Goal: Information Seeking & Learning: Learn about a topic

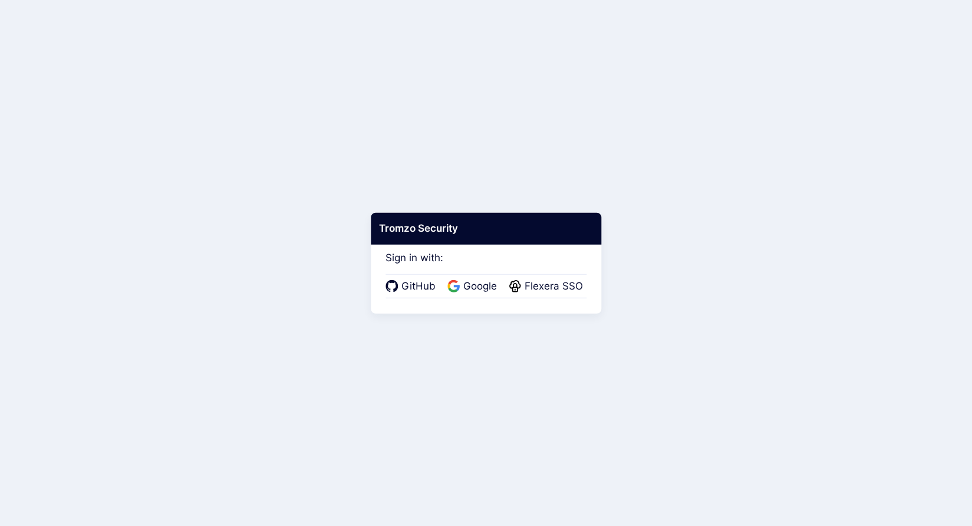
click at [531, 298] on div "GitHub Google Flexera SSO" at bounding box center [485, 286] width 201 height 25
click at [532, 289] on span "Flexera SSO" at bounding box center [553, 286] width 65 height 15
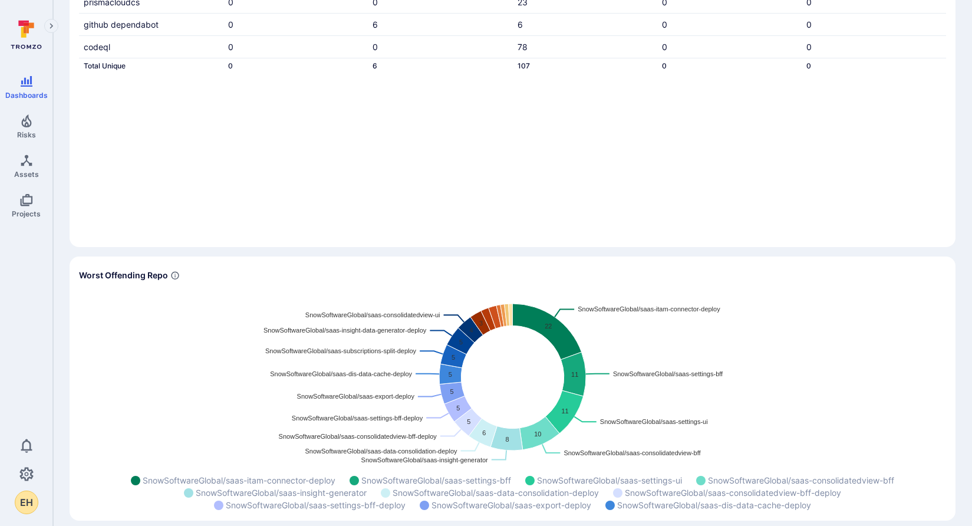
scroll to position [196, 0]
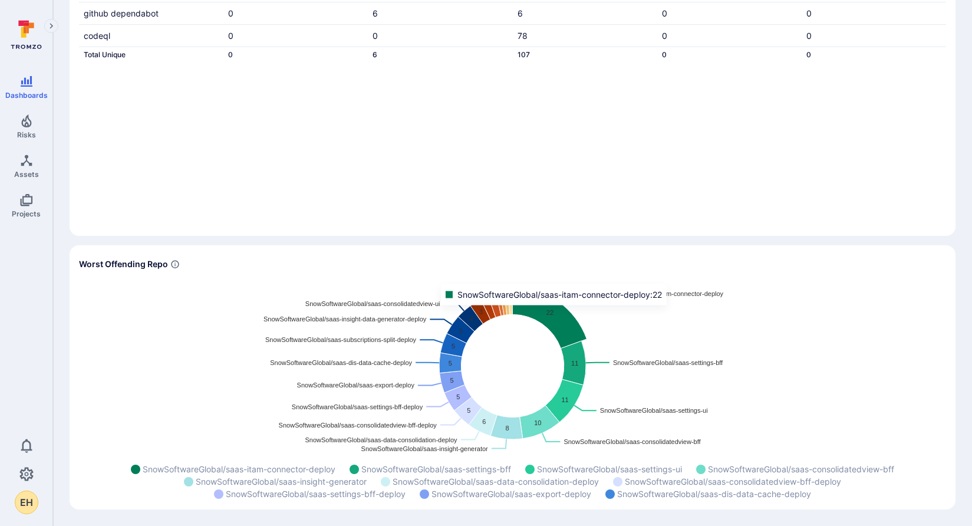
click at [555, 315] on icon "Widget" at bounding box center [550, 317] width 74 height 61
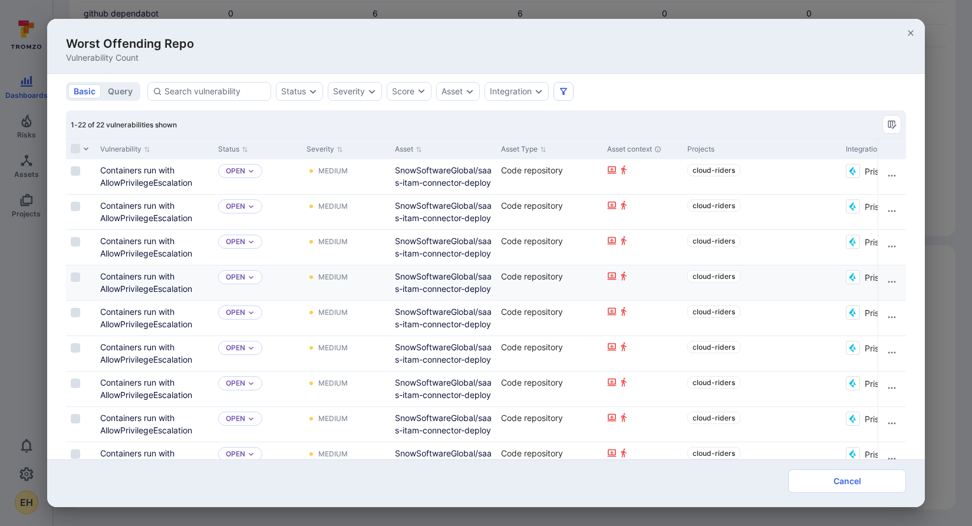
scroll to position [0, 0]
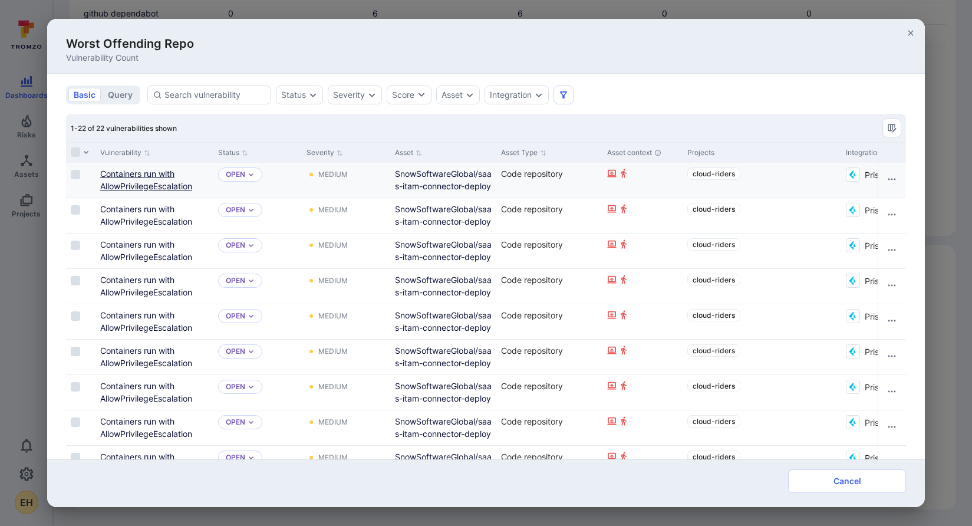
click at [152, 174] on link "Containers run with AllowPrivilegeEscalation" at bounding box center [146, 180] width 92 height 22
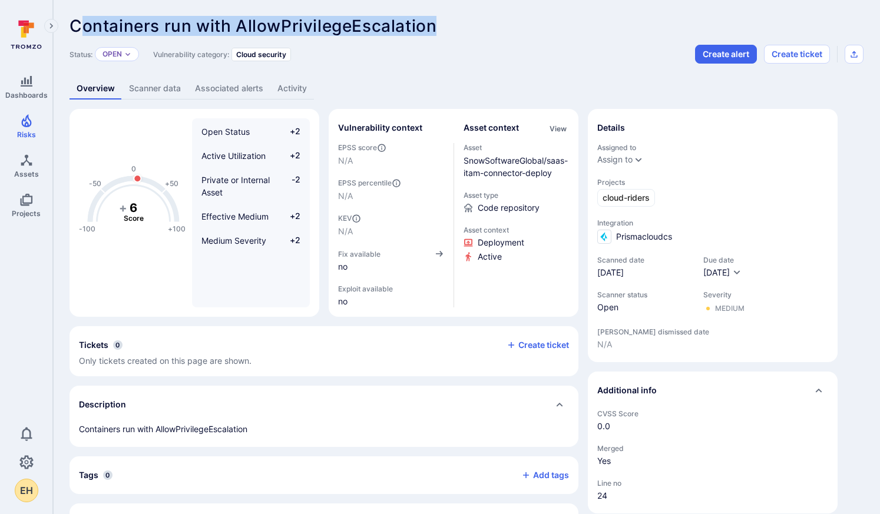
drag, startPoint x: 76, startPoint y: 25, endPoint x: 444, endPoint y: 31, distance: 368.3
click at [444, 31] on div "Containers run with AllowPrivilegeEscalation ... Show more" at bounding box center [383, 25] width 626 height 19
copy span "ontainers run with AllowPrivilegeEscalation"
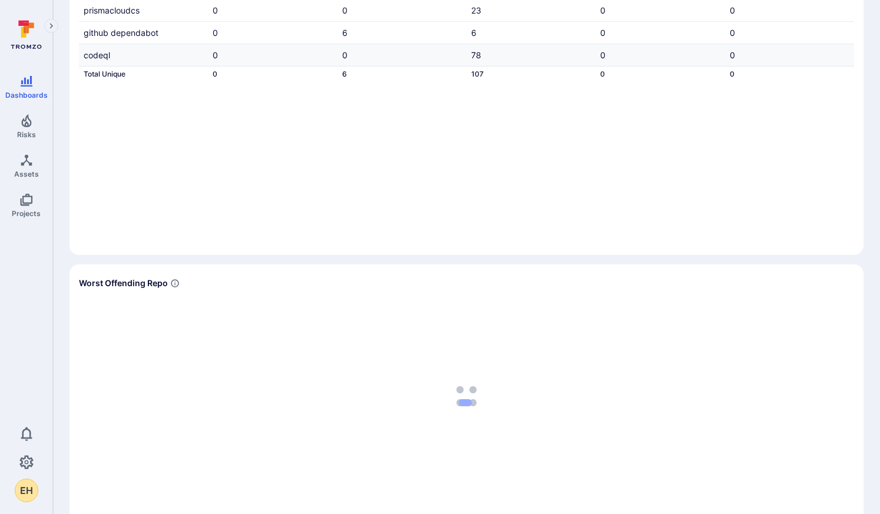
scroll to position [207, 0]
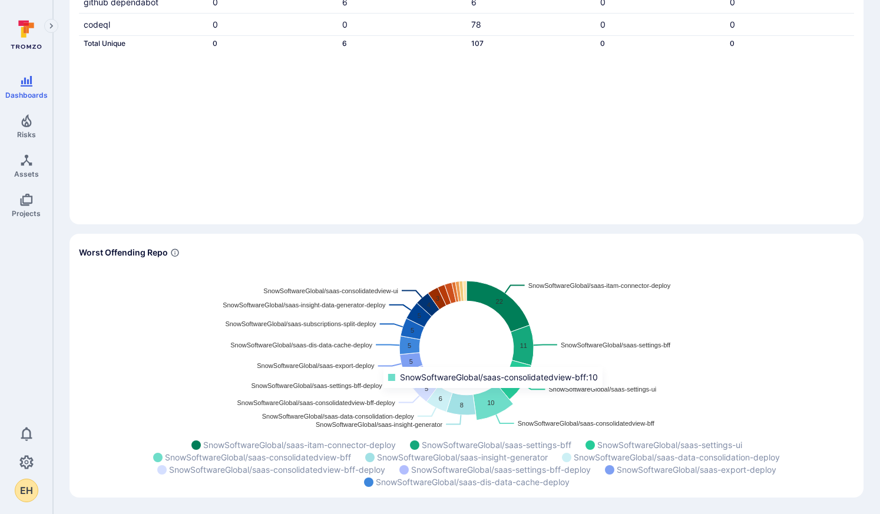
click at [496, 397] on icon "Widget" at bounding box center [493, 402] width 40 height 37
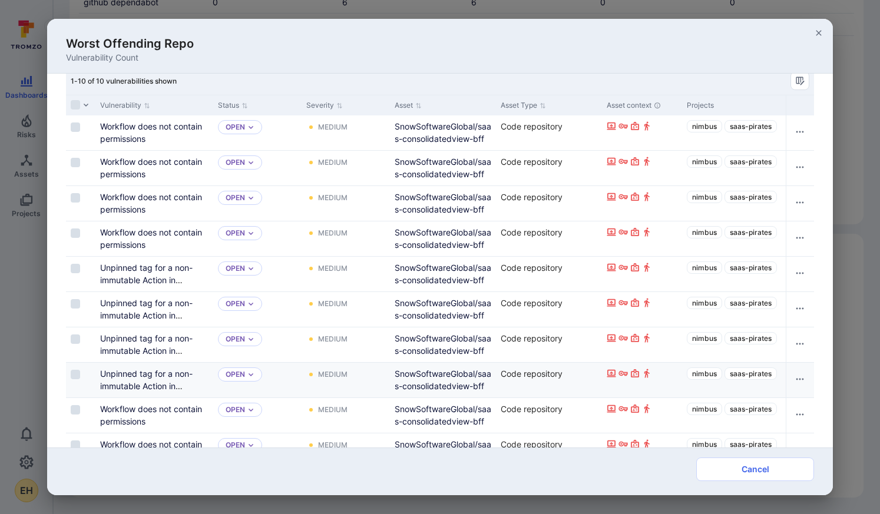
scroll to position [0, 0]
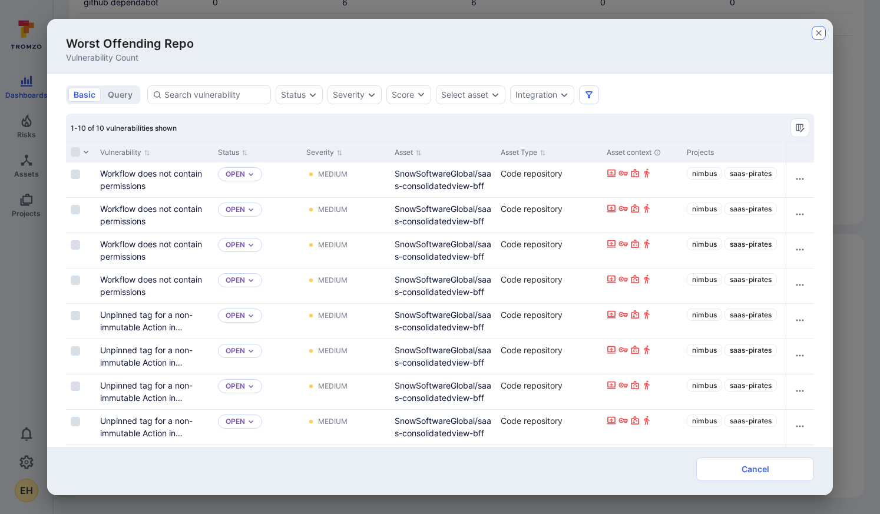
click at [815, 34] on icon "button" at bounding box center [818, 32] width 9 height 9
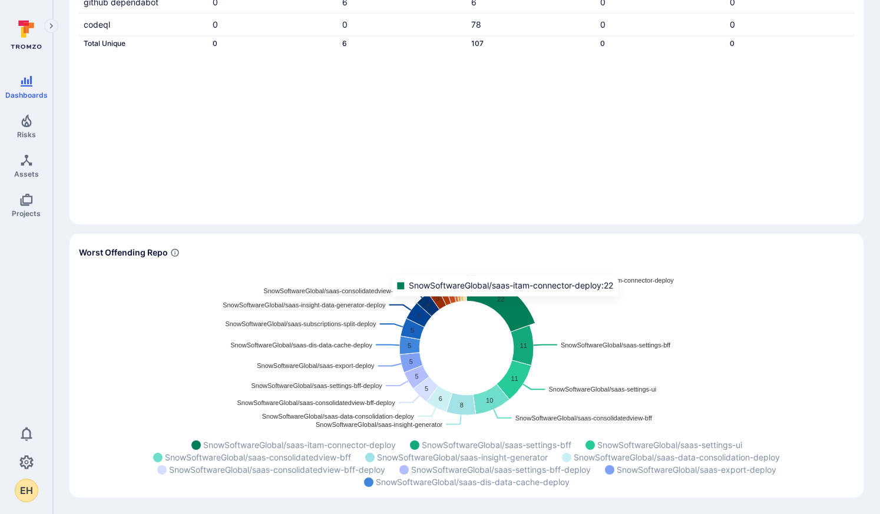
click at [508, 305] on icon "Widget" at bounding box center [501, 303] width 69 height 57
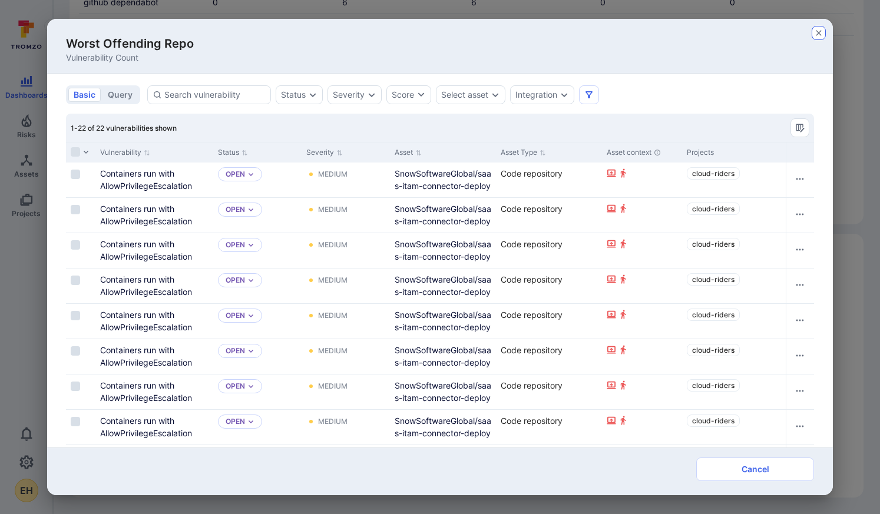
click at [819, 32] on icon "button" at bounding box center [818, 32] width 5 height 5
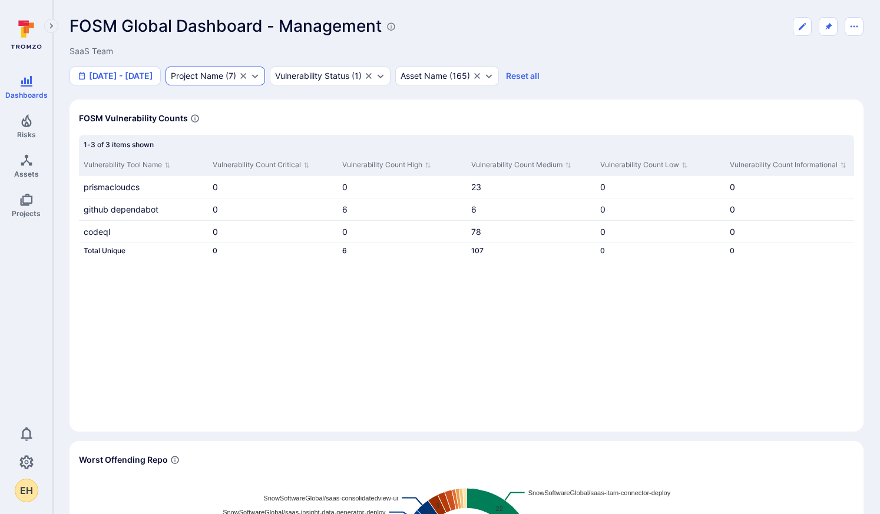
click at [223, 75] on div "Project Name" at bounding box center [197, 75] width 52 height 9
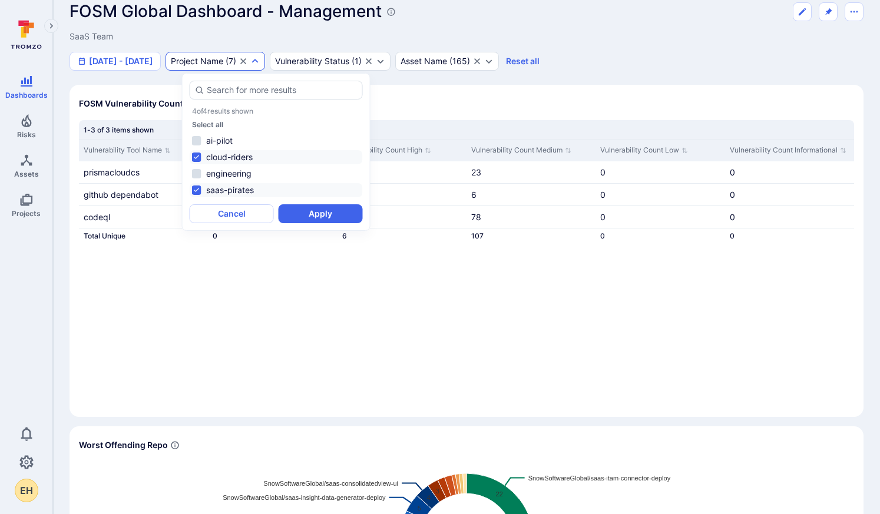
scroll to position [12, 0]
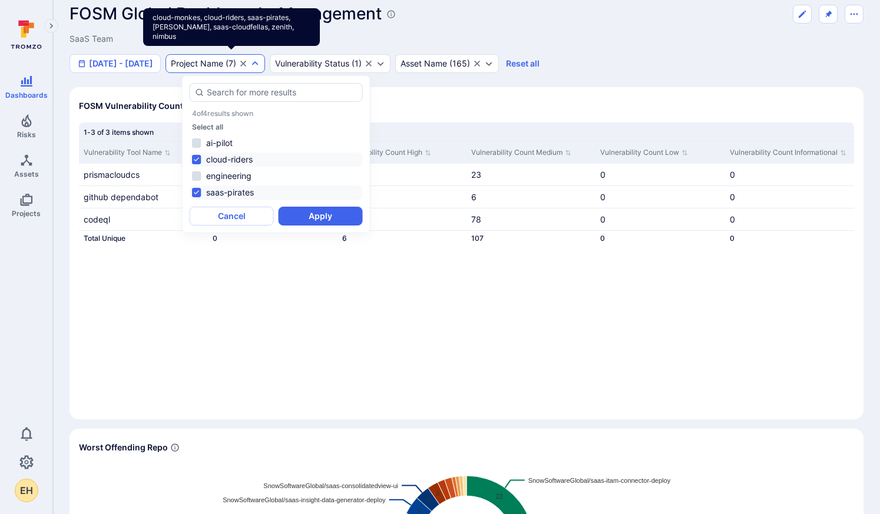
click at [223, 67] on div "Project Name" at bounding box center [197, 63] width 52 height 9
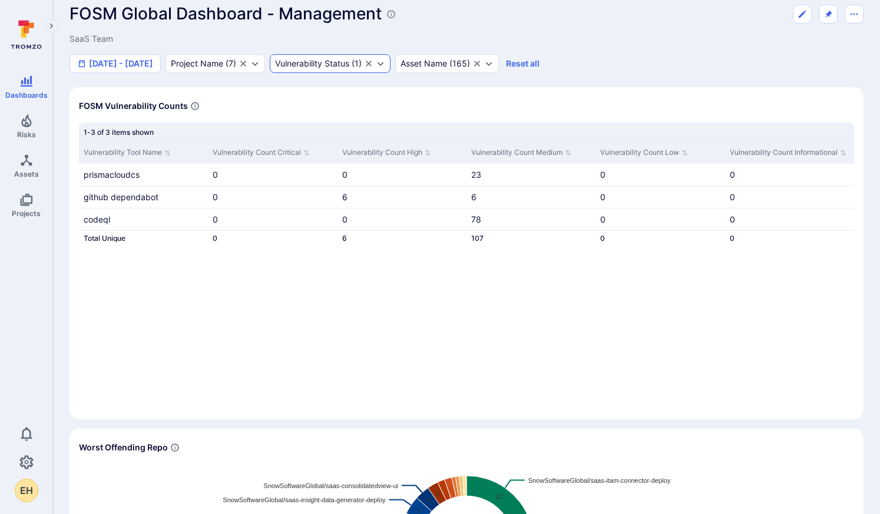
click at [324, 65] on div "Vulnerability Status" at bounding box center [312, 63] width 74 height 9
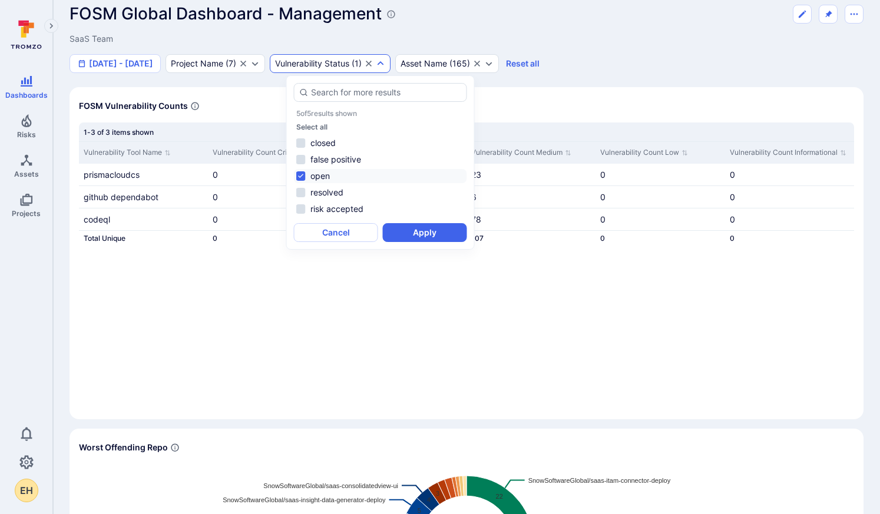
click at [324, 65] on div "Vulnerability Status" at bounding box center [312, 63] width 74 height 9
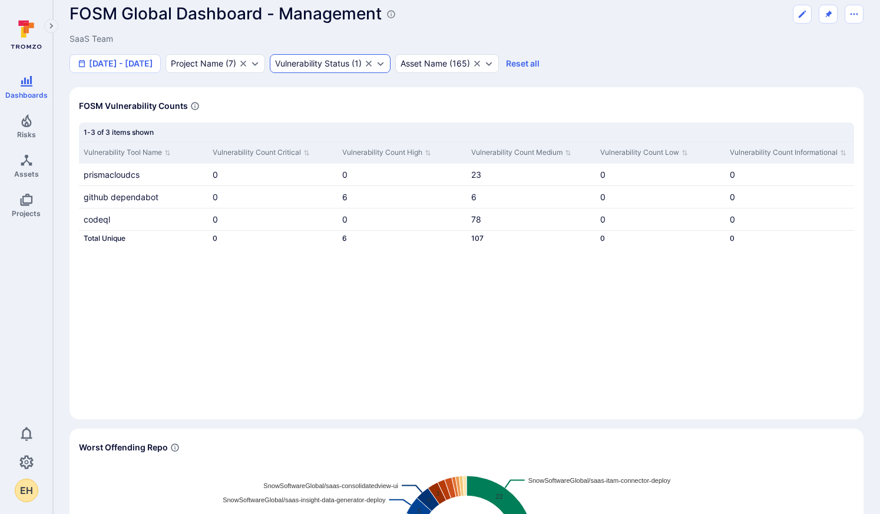
click at [324, 65] on div "Vulnerability Status" at bounding box center [312, 63] width 74 height 9
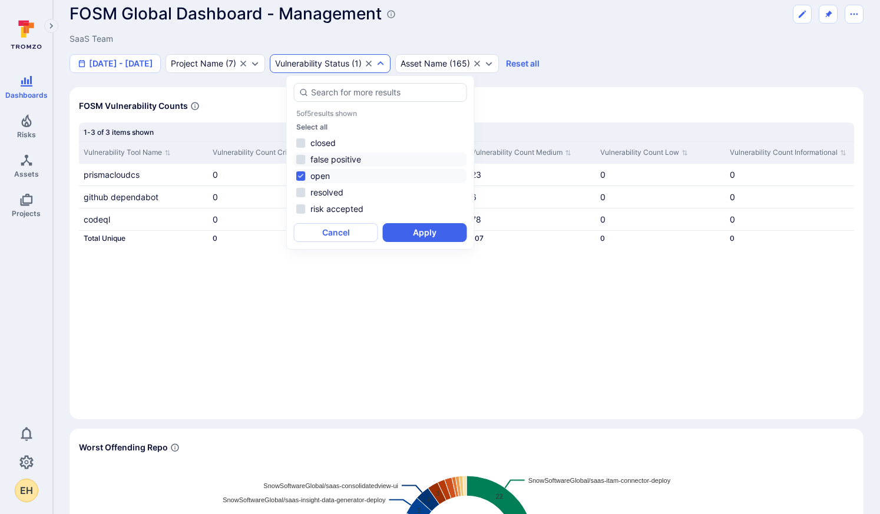
click at [303, 157] on li "false positive" at bounding box center [380, 160] width 173 height 14
click at [302, 194] on li "resolved" at bounding box center [380, 193] width 173 height 14
click at [401, 229] on button "Apply" at bounding box center [425, 232] width 84 height 19
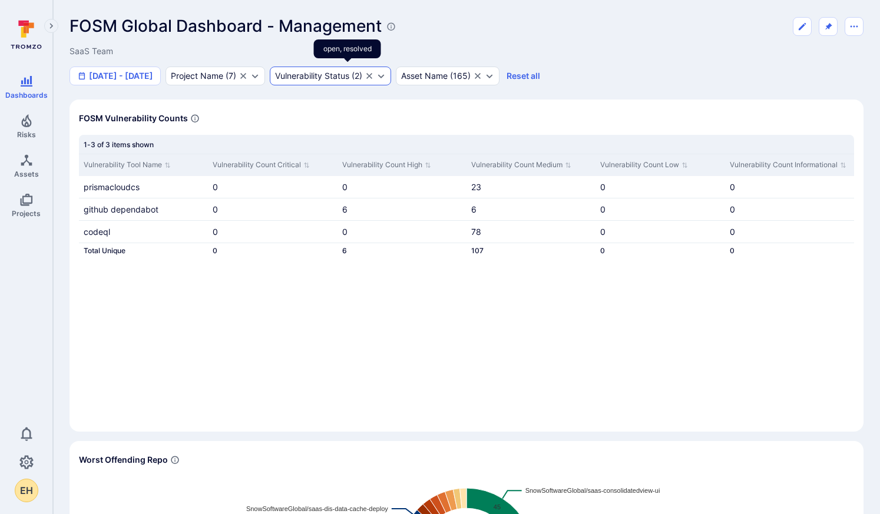
click at [342, 74] on div "Vulnerability Status" at bounding box center [312, 75] width 74 height 9
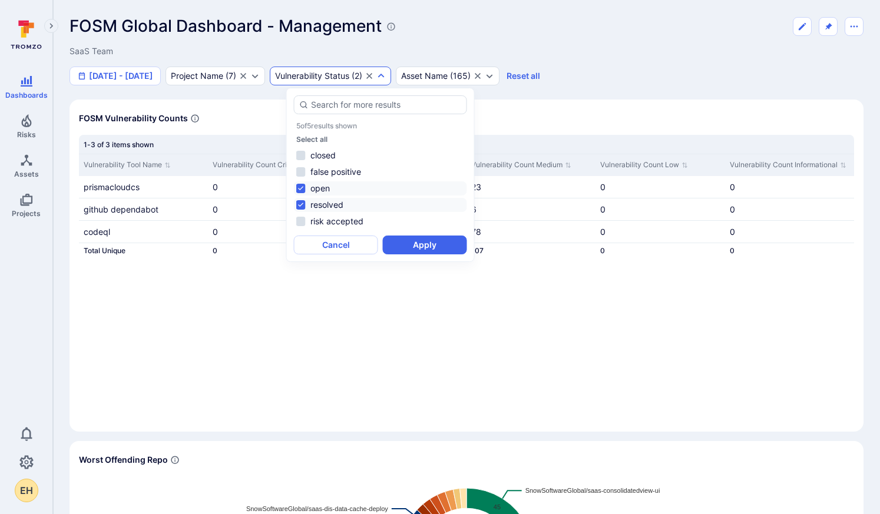
click at [300, 187] on li "open" at bounding box center [380, 188] width 173 height 14
click at [410, 241] on button "Apply" at bounding box center [425, 245] width 84 height 19
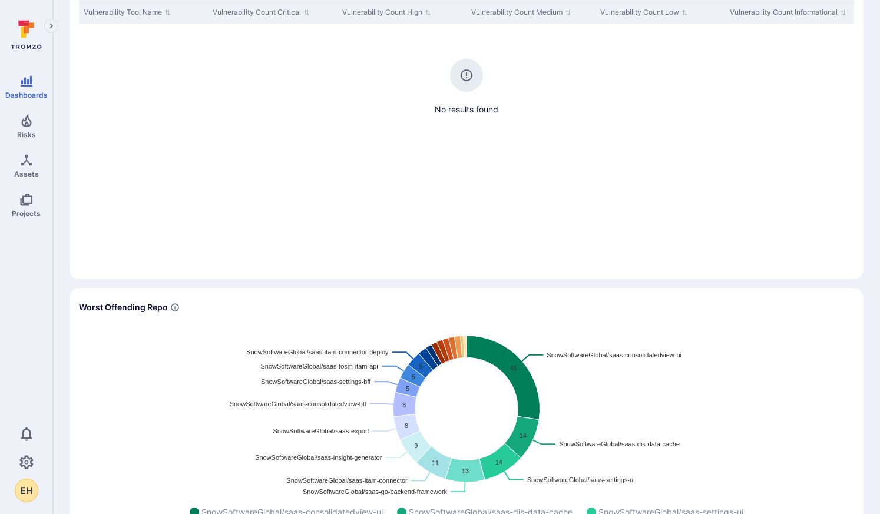
scroll to position [207, 0]
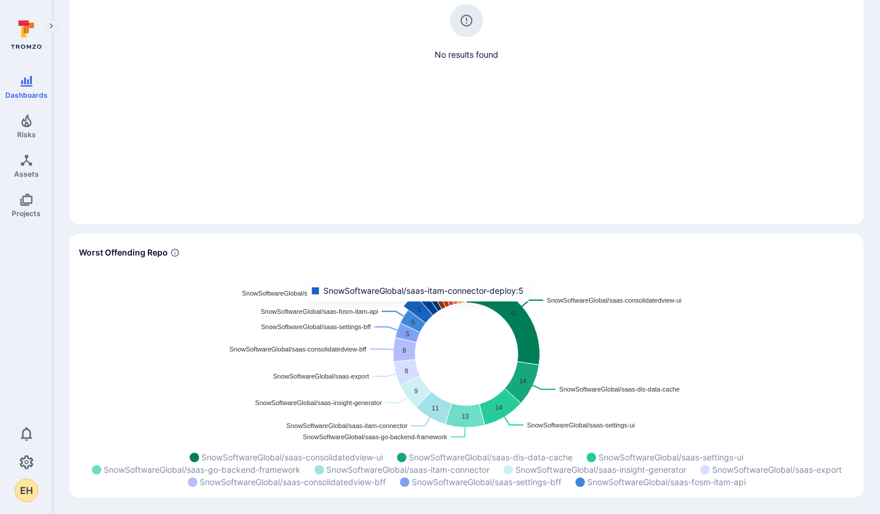
click at [421, 310] on icon "Widget" at bounding box center [418, 309] width 29 height 29
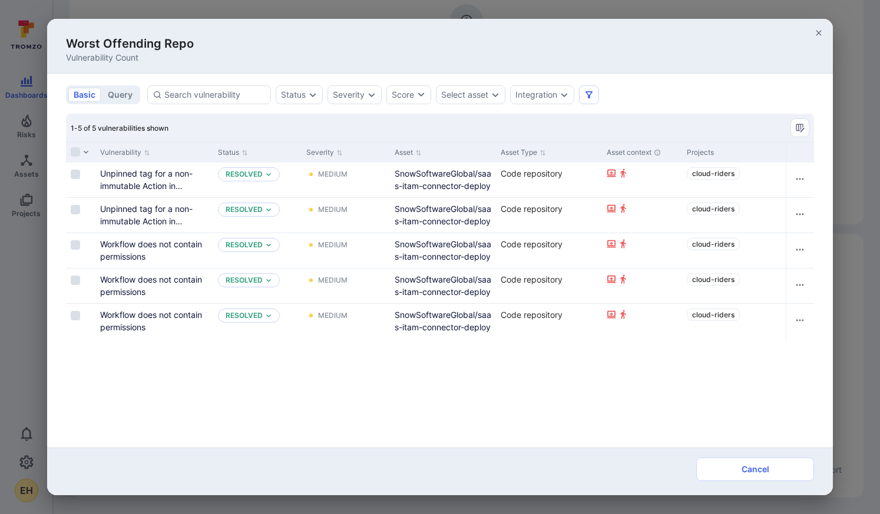
click at [25, 380] on div "Worst Offending Repo Vulnerability Count basic query Status Severity Score Sele…" at bounding box center [440, 257] width 880 height 514
